Goal: Information Seeking & Learning: Browse casually

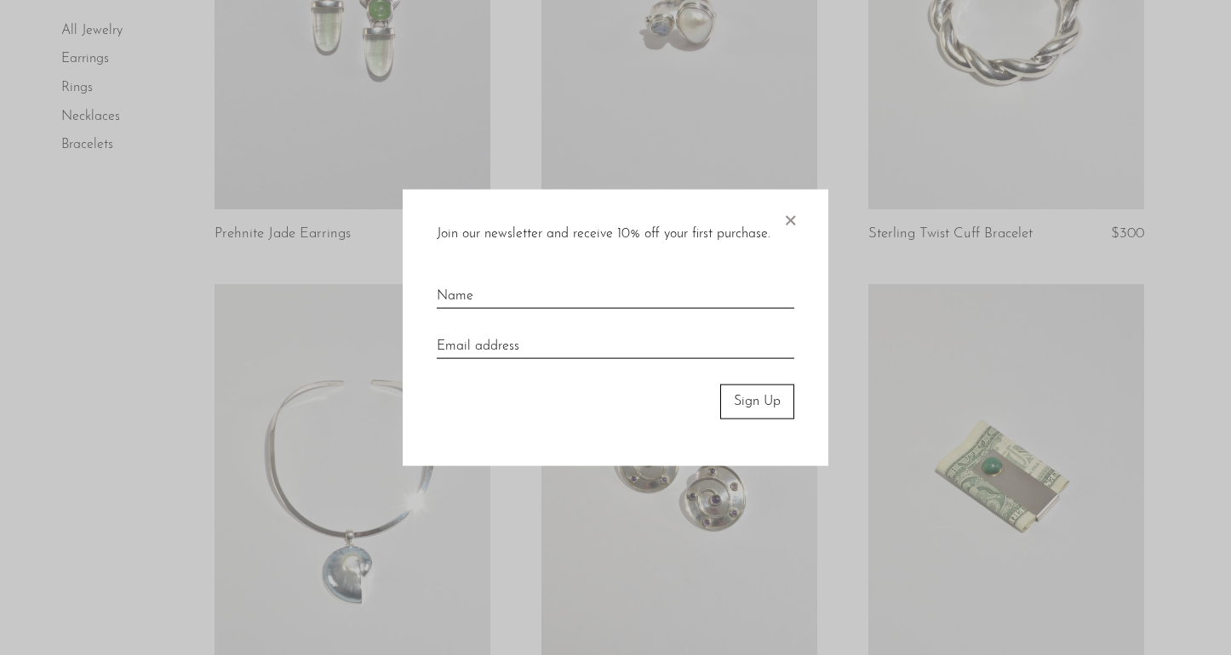
scroll to position [335, 0]
click at [789, 214] on span "×" at bounding box center [789, 217] width 17 height 54
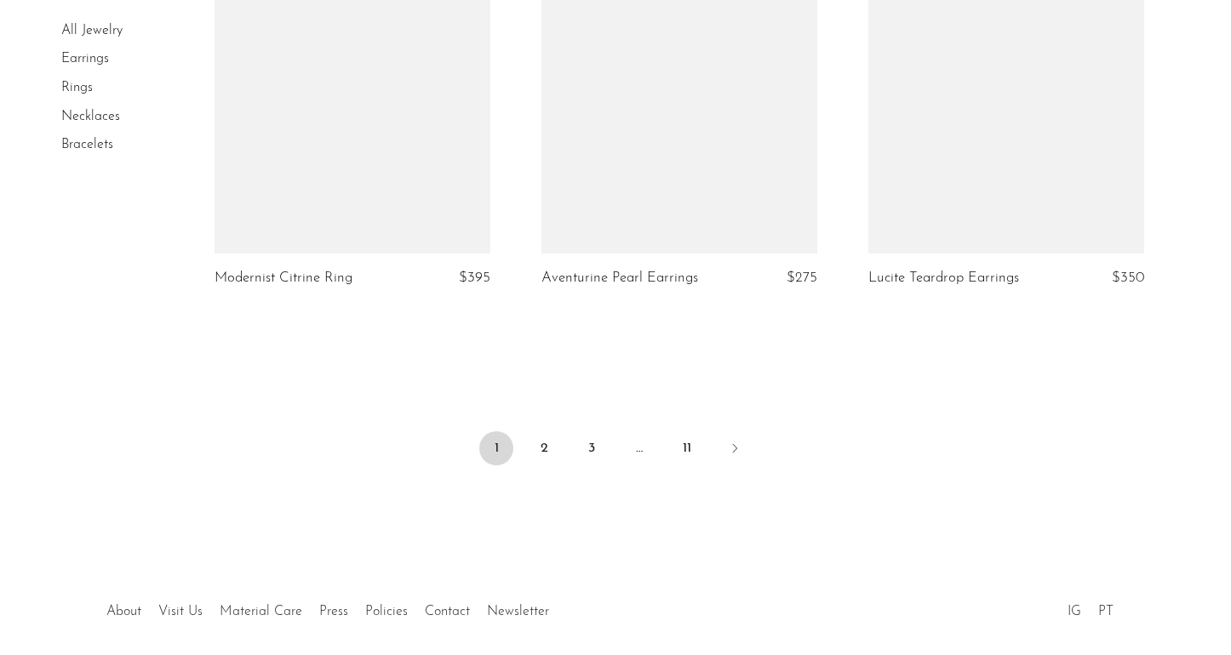
scroll to position [5440, 0]
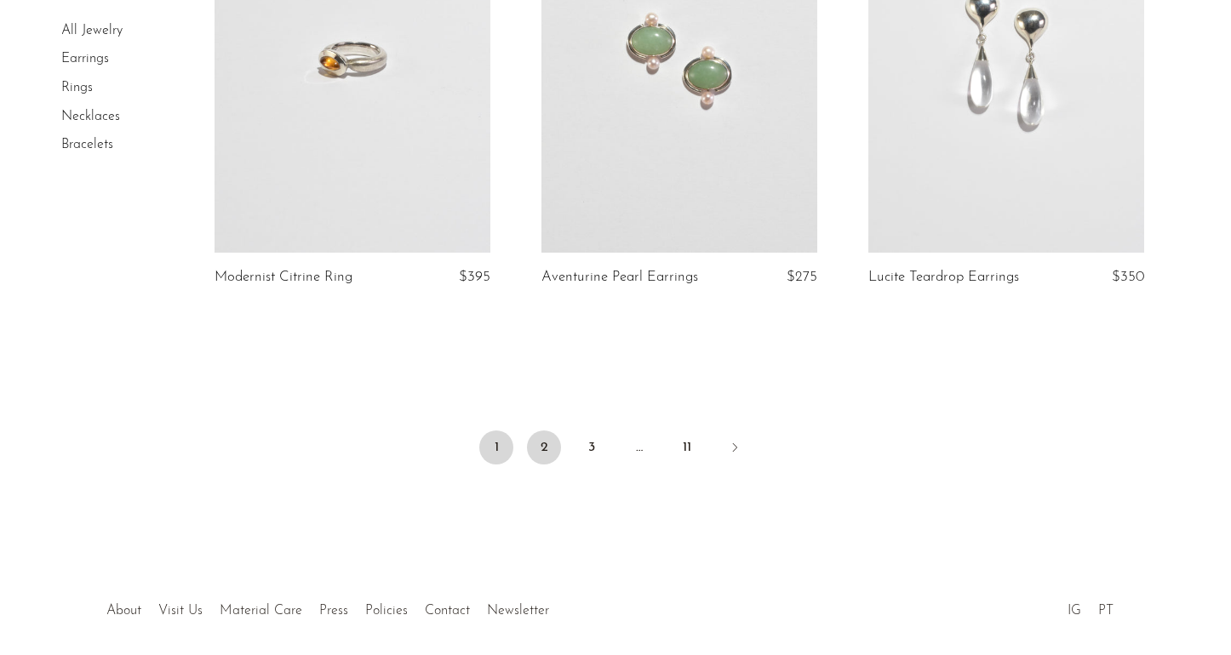
click at [550, 434] on link "2" at bounding box center [544, 448] width 34 height 34
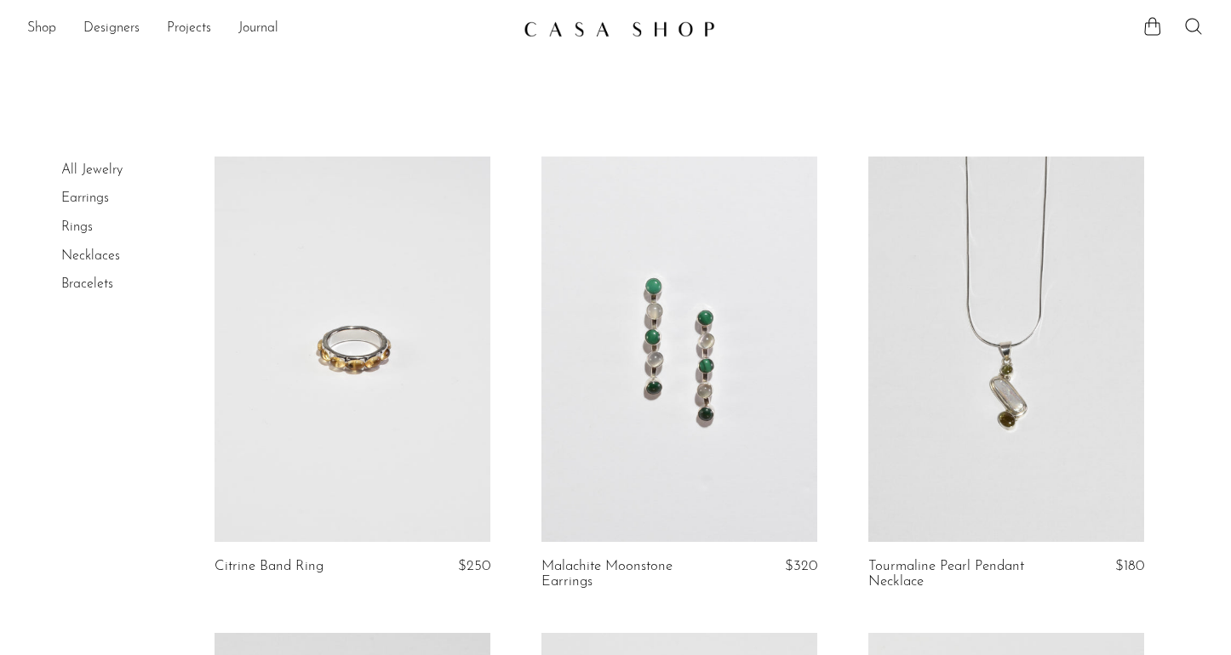
click at [379, 388] on link at bounding box center [353, 350] width 276 height 386
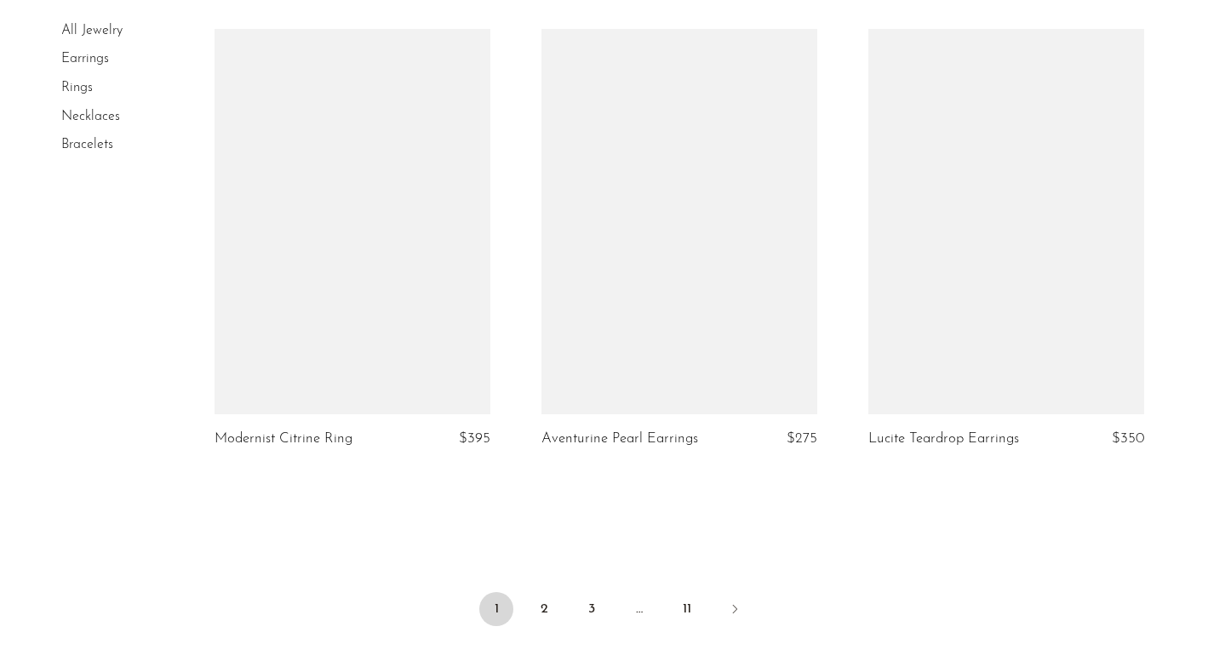
scroll to position [5279, 0]
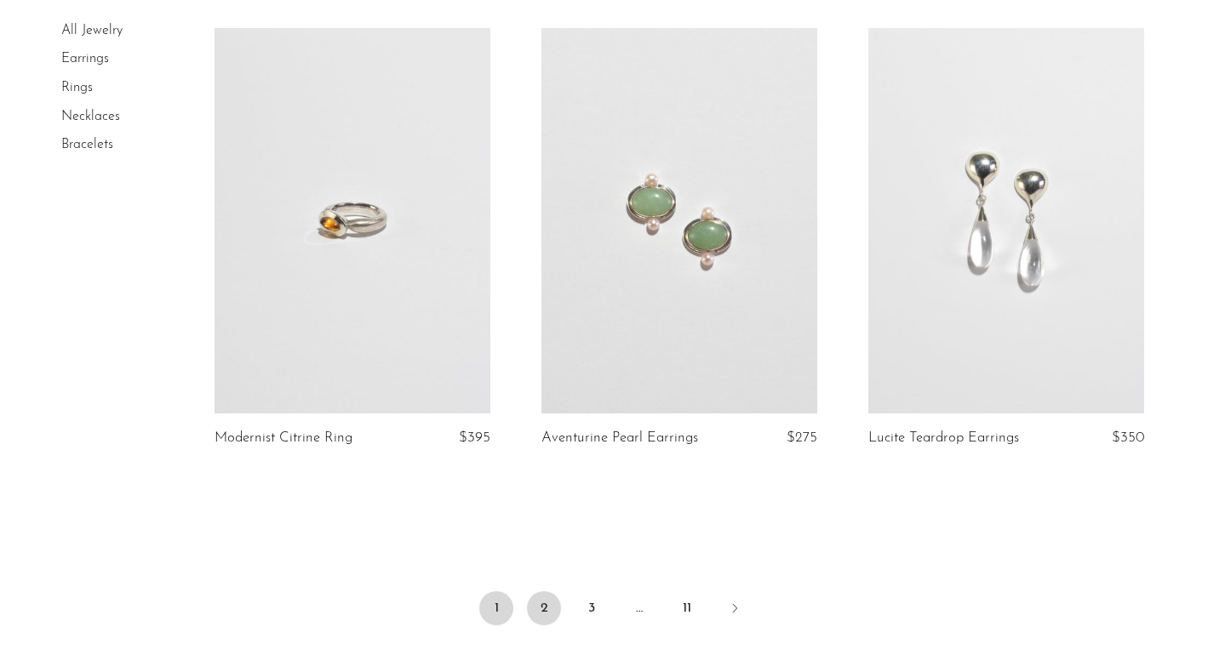
click at [543, 607] on link "2" at bounding box center [544, 609] width 34 height 34
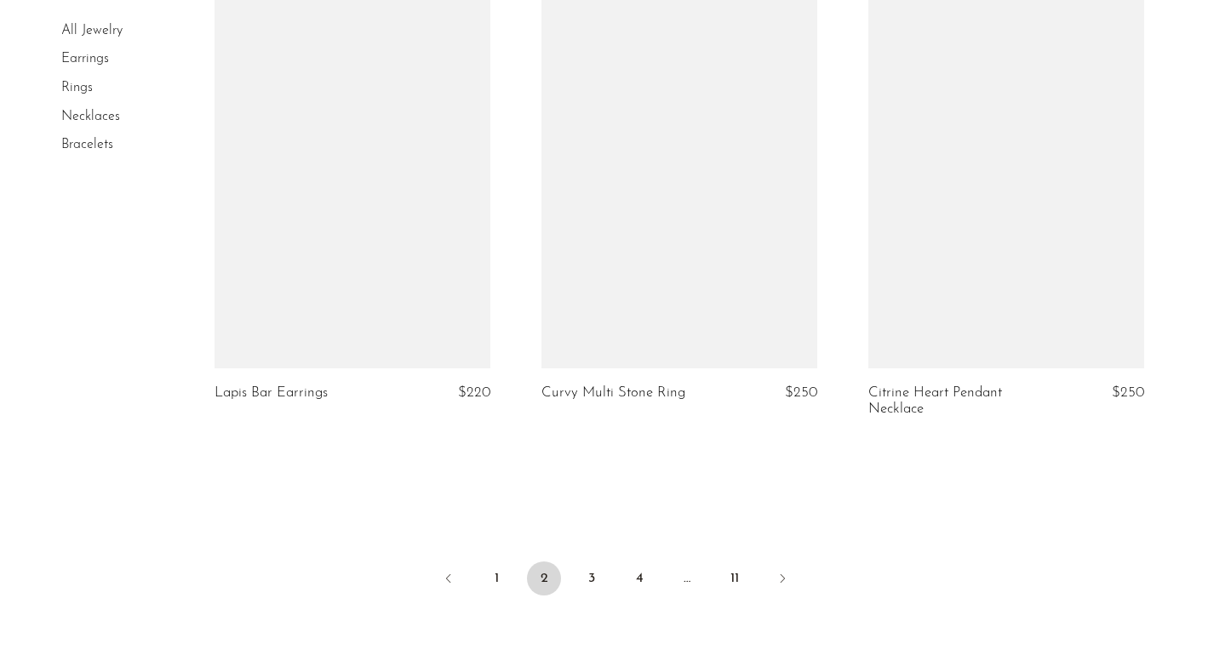
scroll to position [5407, 0]
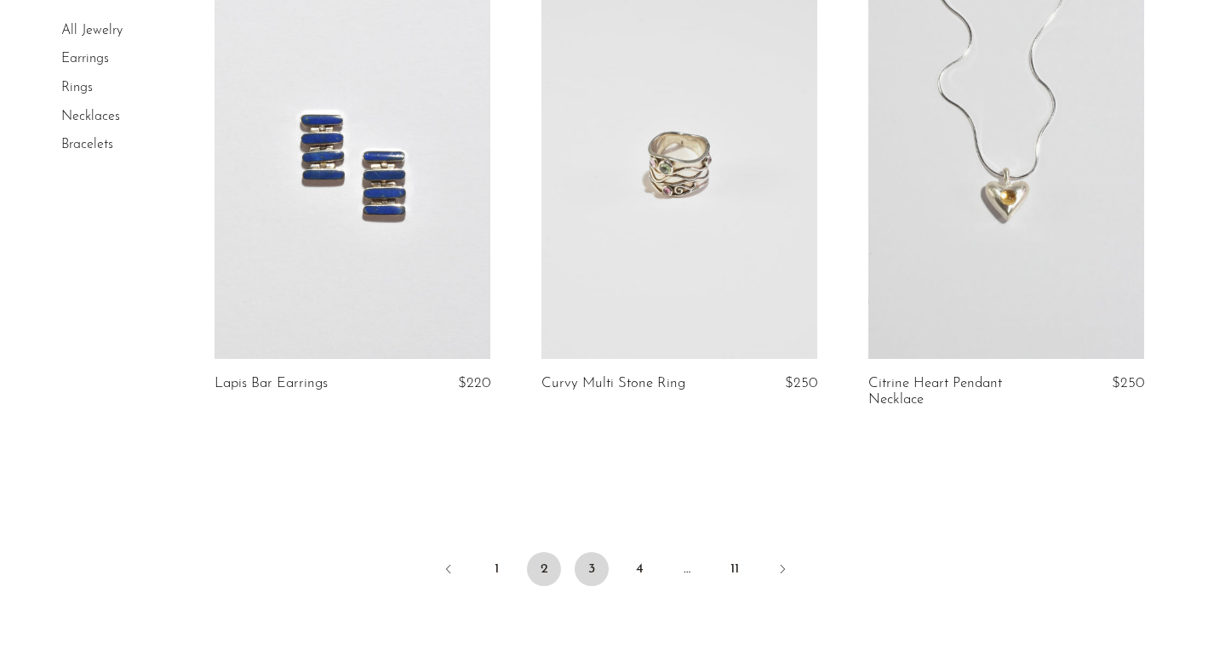
click at [592, 552] on link "3" at bounding box center [592, 569] width 34 height 34
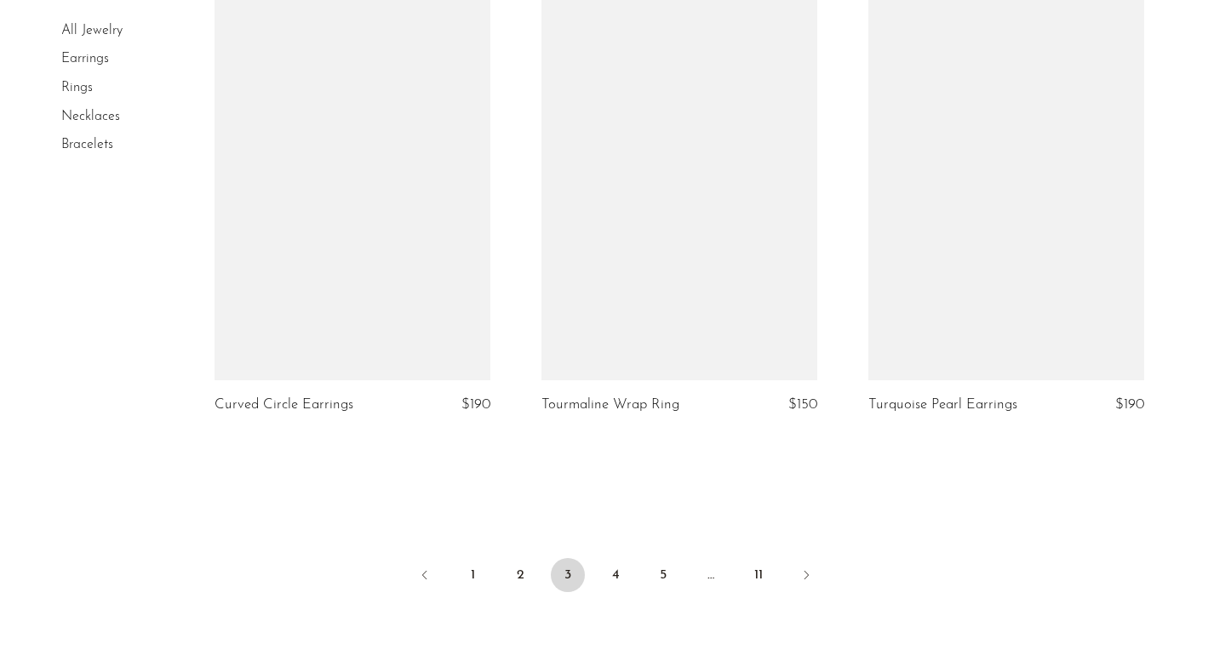
scroll to position [5312, 0]
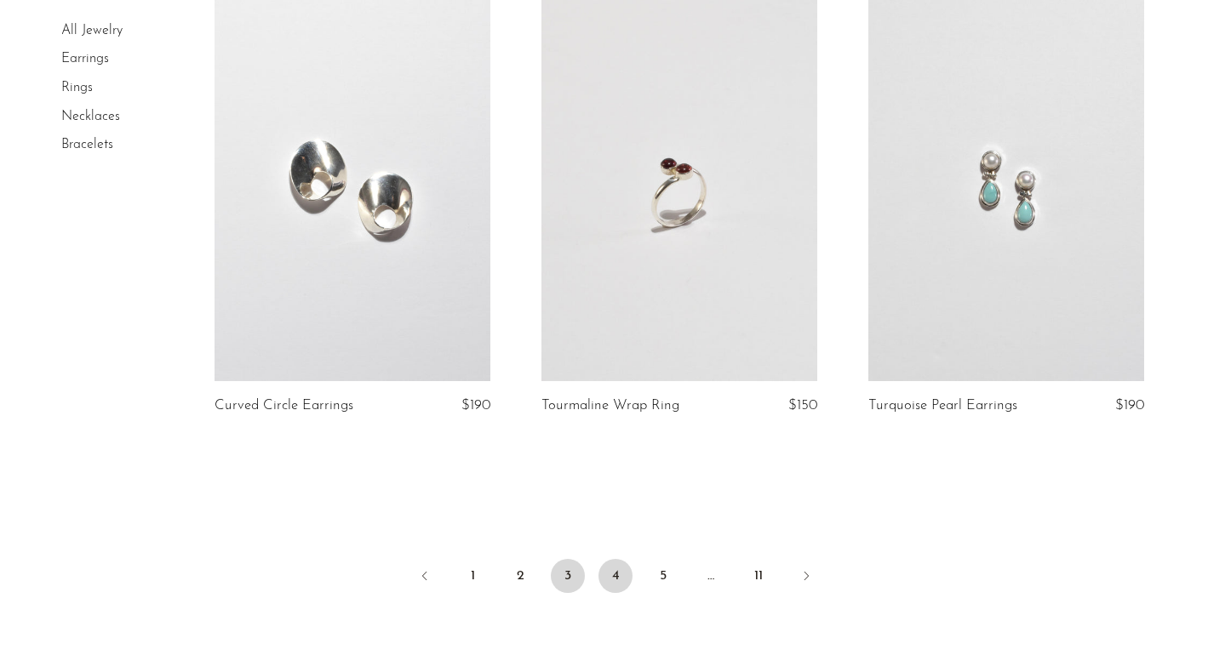
click at [616, 568] on link "4" at bounding box center [615, 576] width 34 height 34
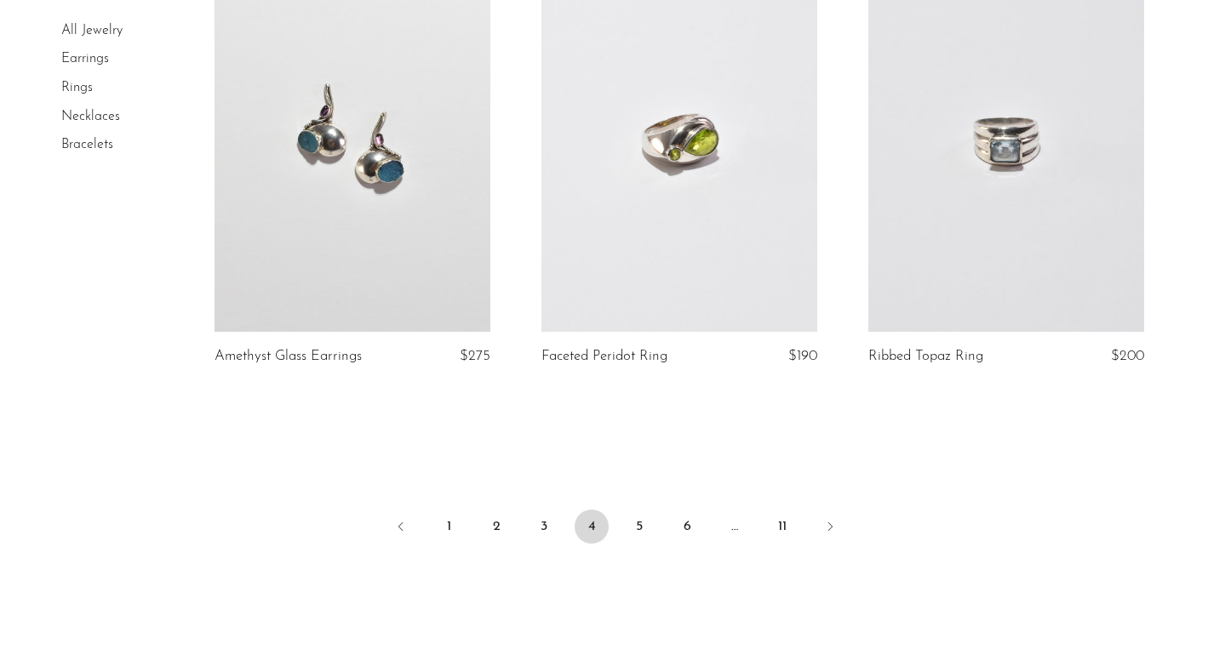
scroll to position [5410, 0]
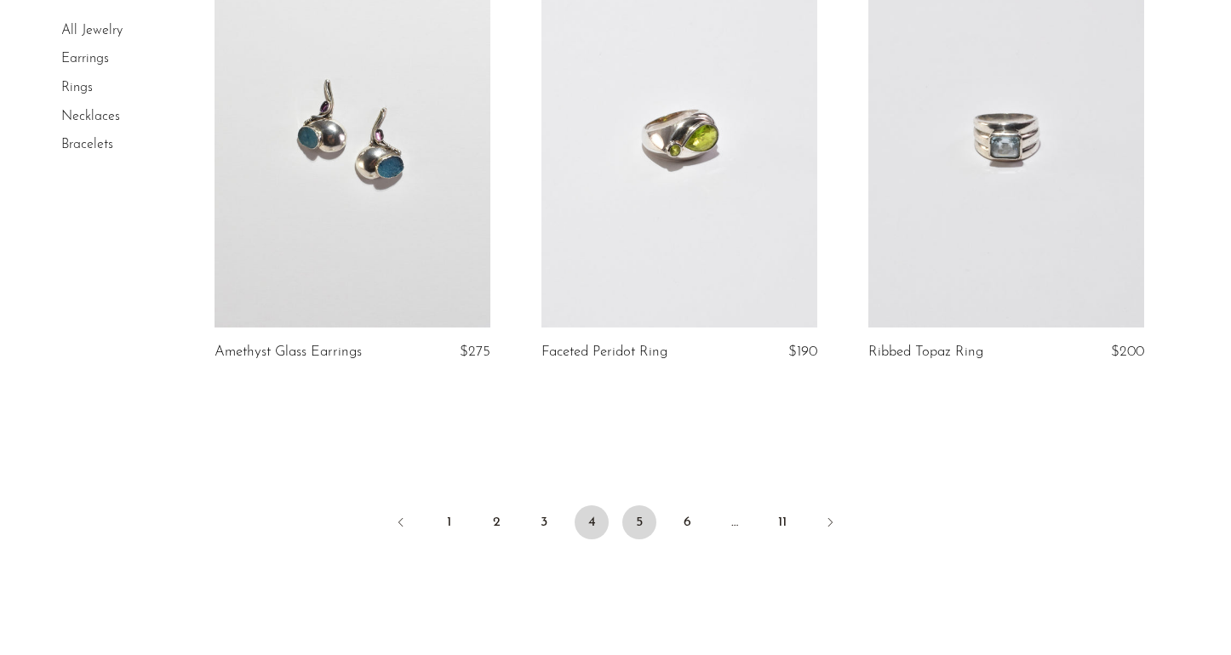
click at [641, 508] on link "5" at bounding box center [639, 523] width 34 height 34
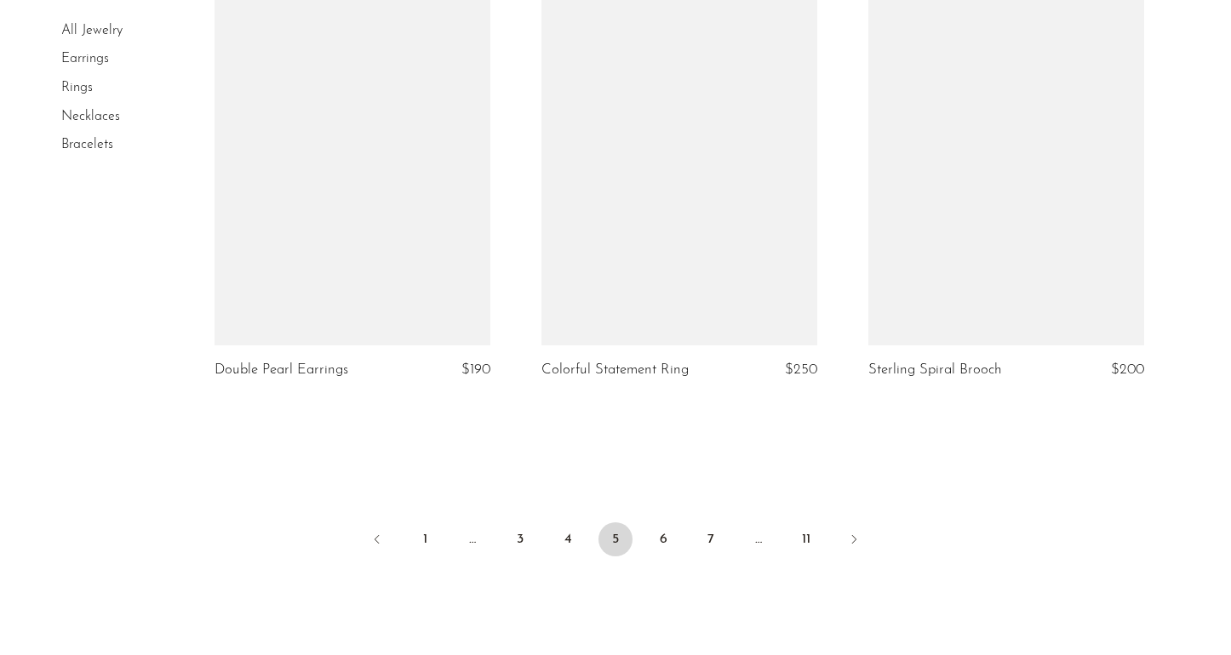
scroll to position [5340, 0]
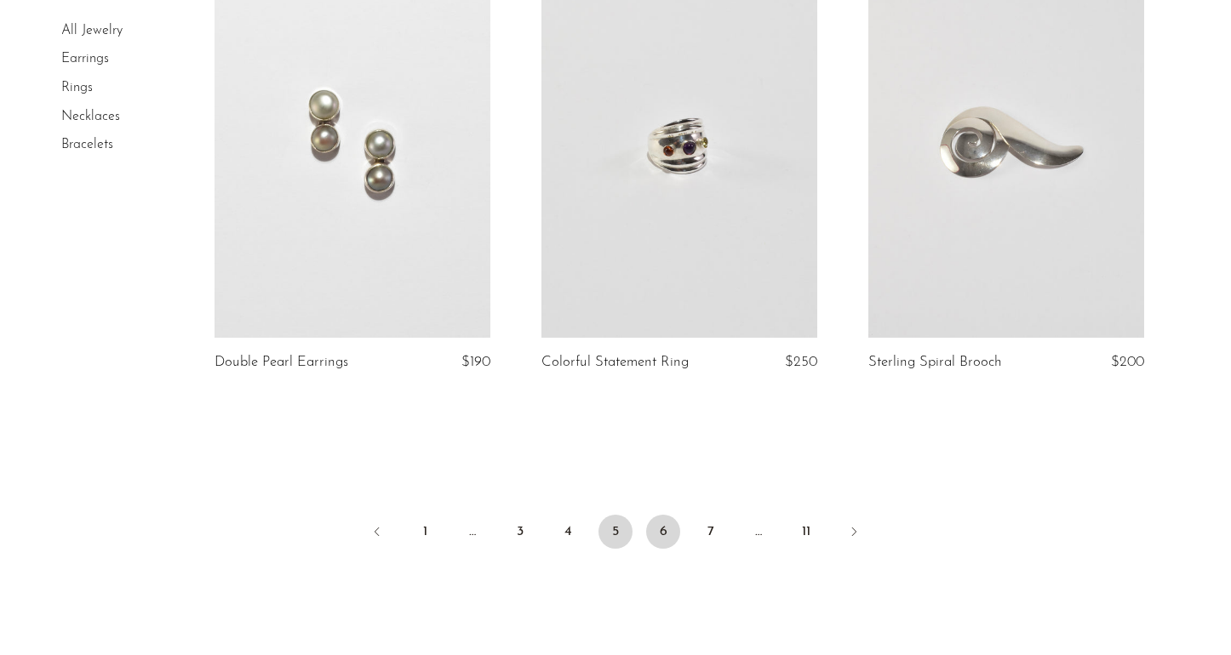
click at [657, 529] on link "6" at bounding box center [663, 532] width 34 height 34
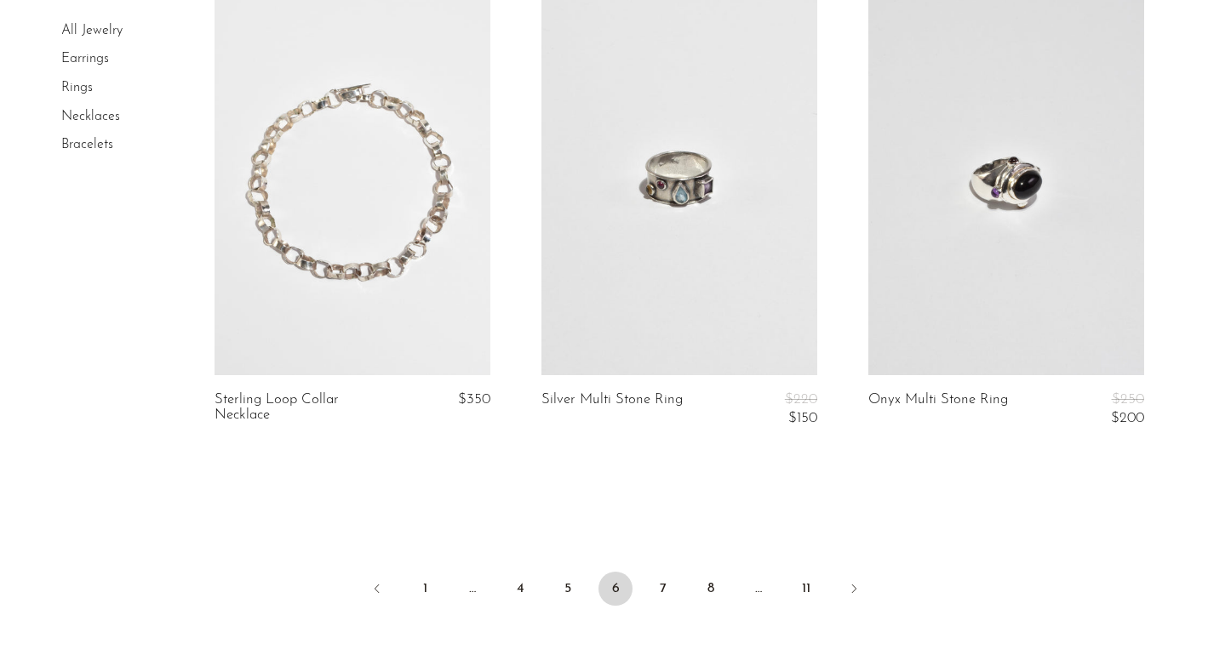
scroll to position [5353, 0]
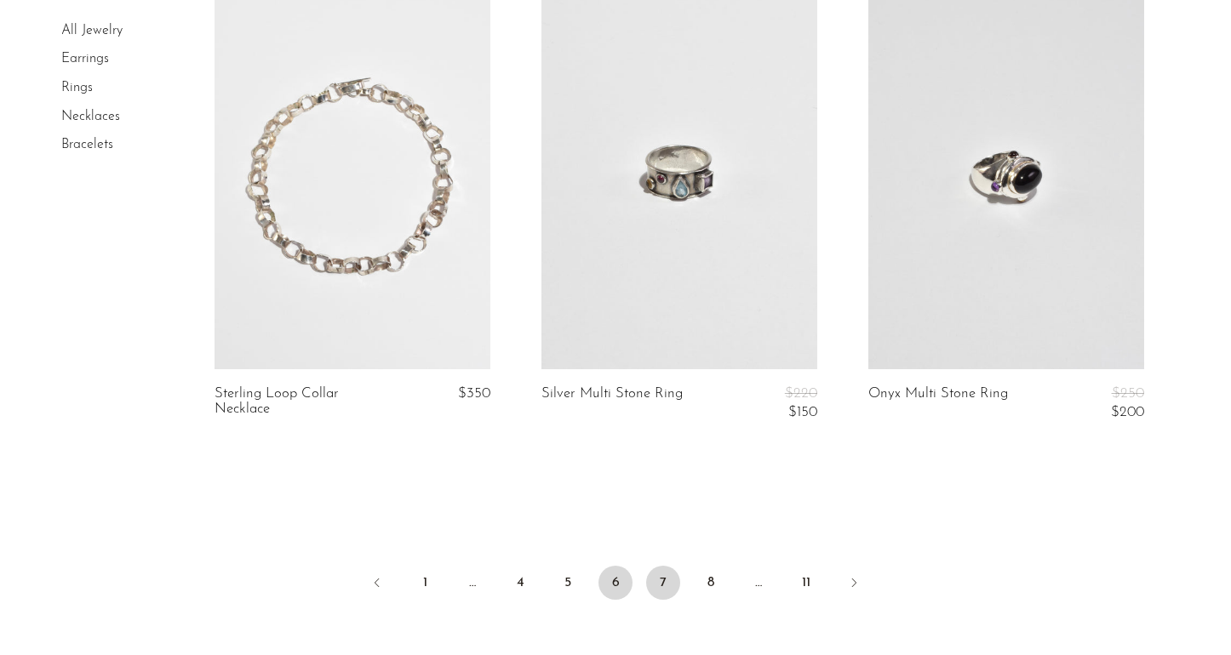
click at [666, 566] on link "7" at bounding box center [663, 583] width 34 height 34
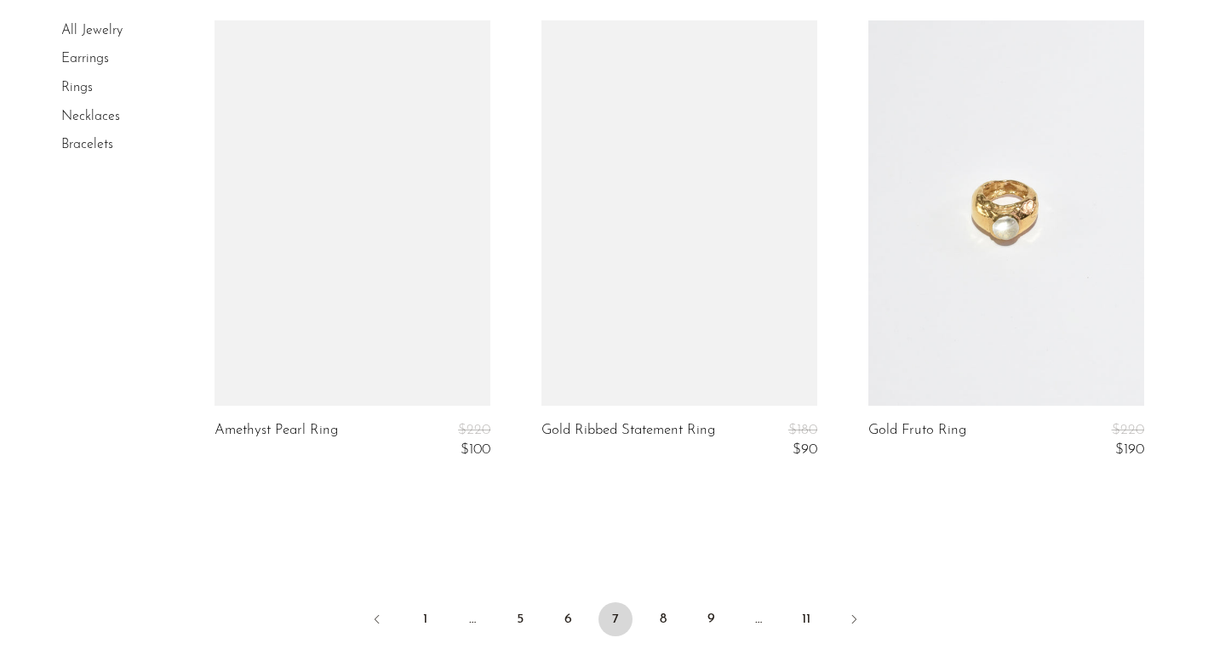
scroll to position [5418, 0]
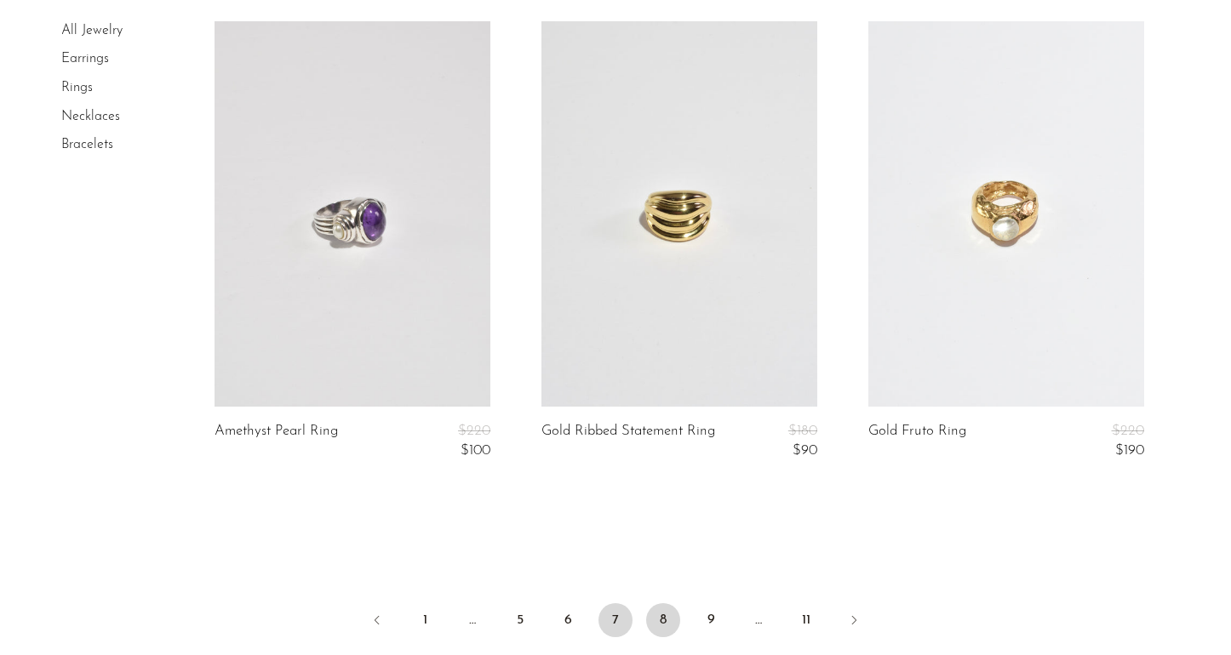
click at [657, 604] on link "8" at bounding box center [663, 621] width 34 height 34
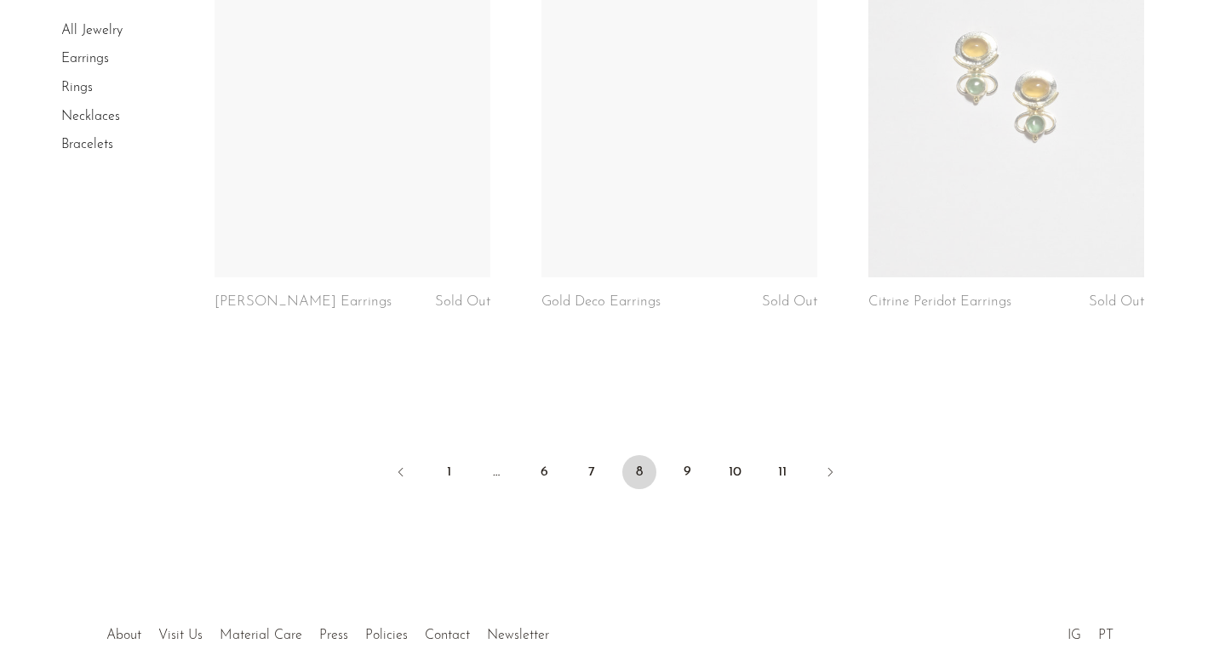
scroll to position [5494, 0]
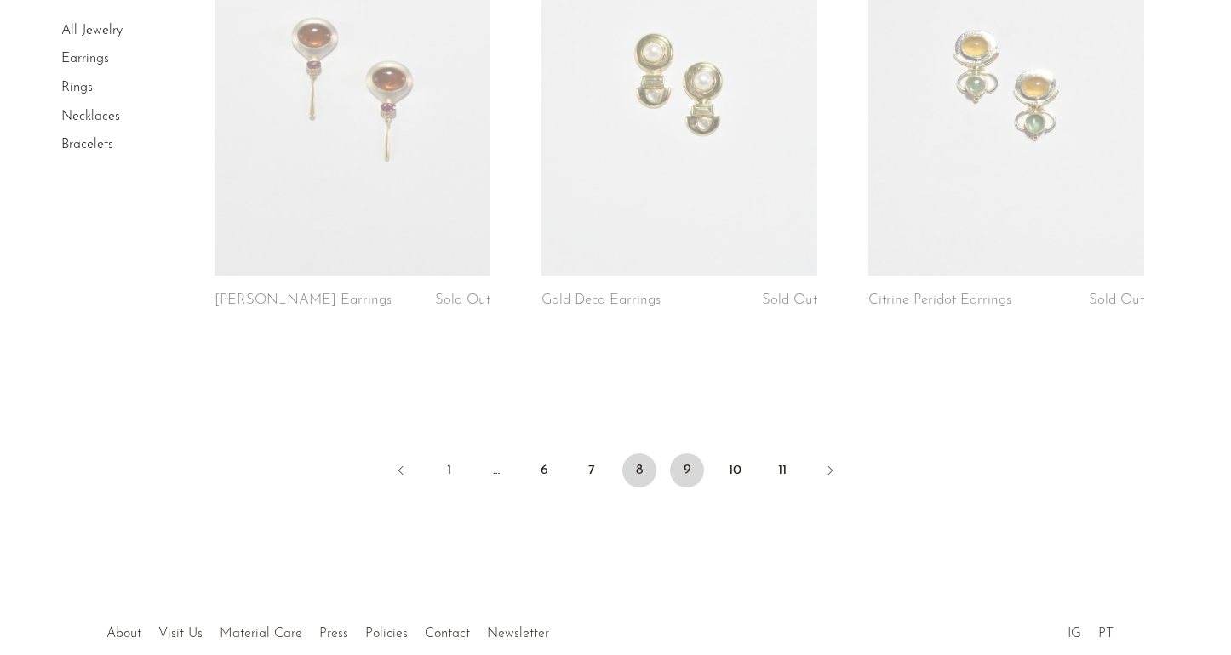
click at [689, 458] on link "9" at bounding box center [687, 471] width 34 height 34
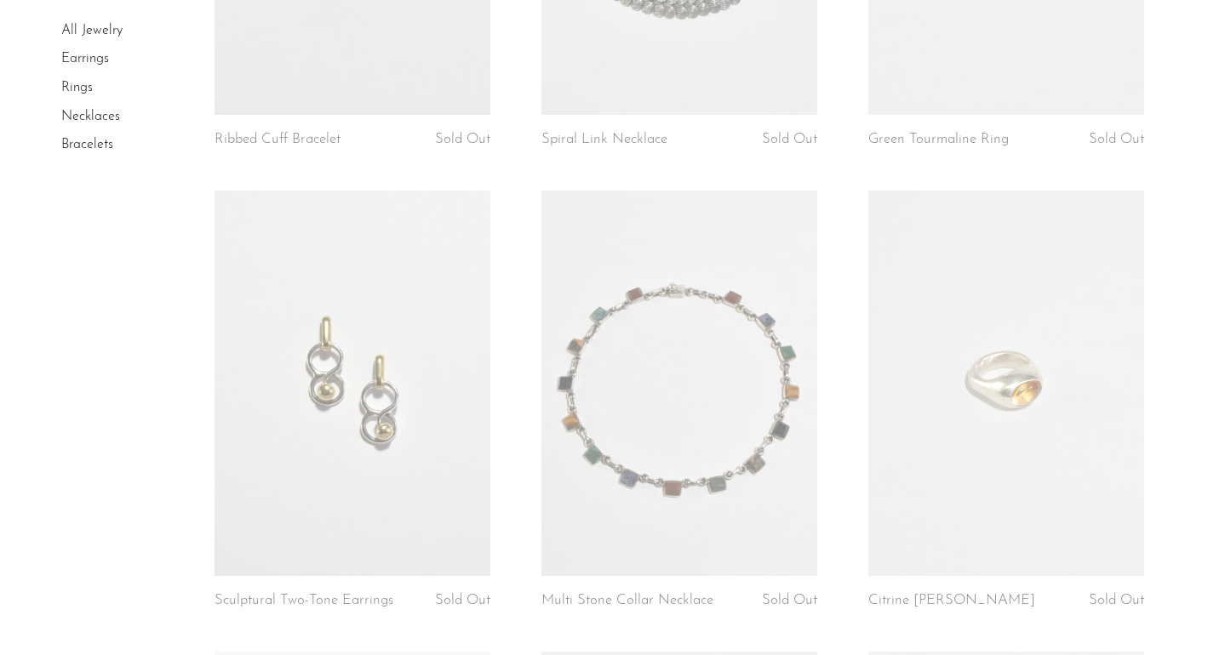
scroll to position [1350, 0]
